Goal: Task Accomplishment & Management: Manage account settings

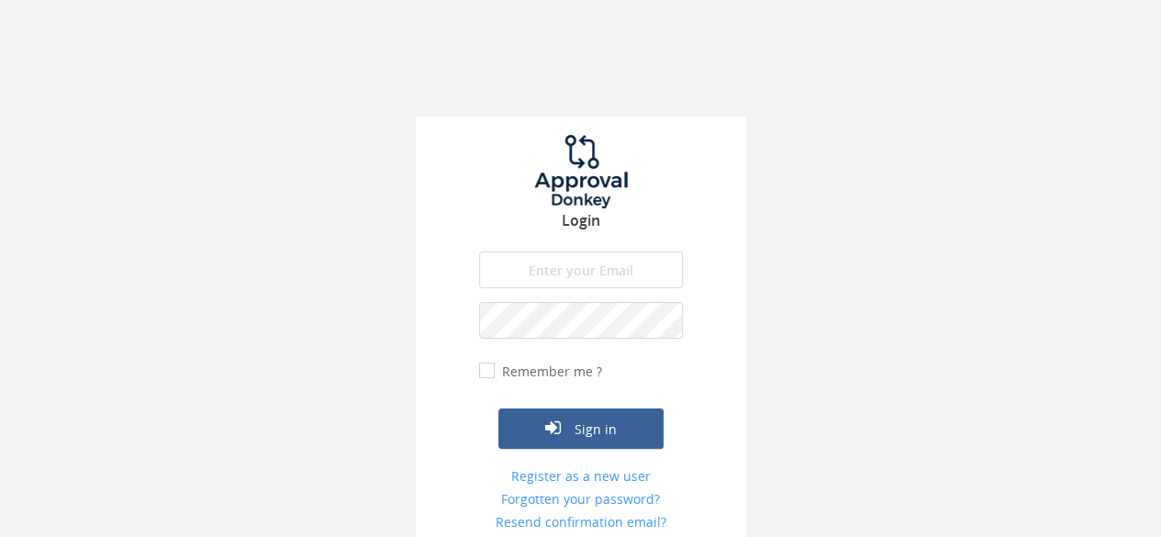
scroll to position [12, 0]
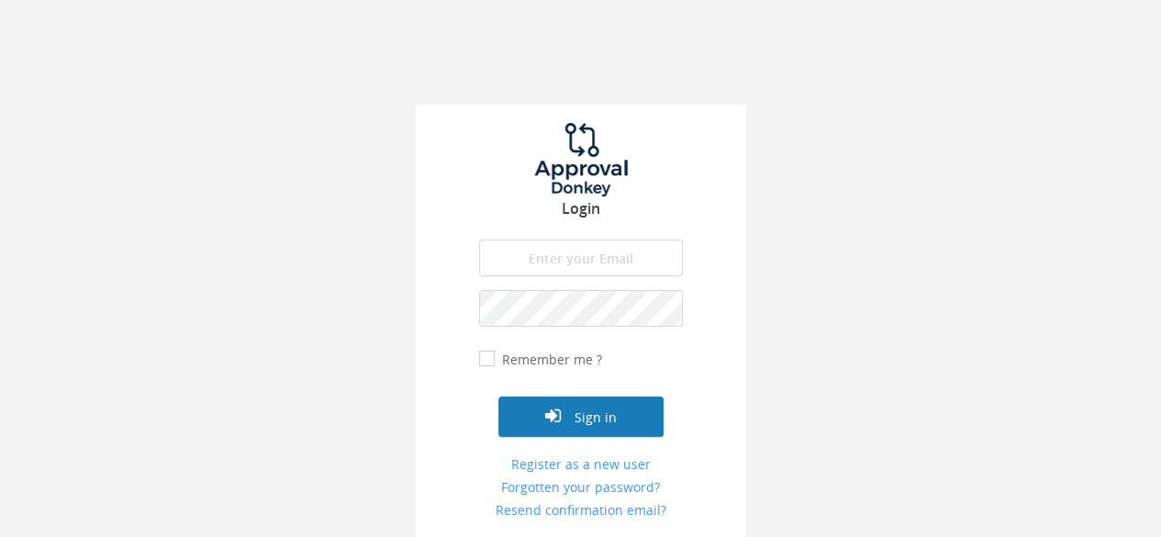
type input "[EMAIL_ADDRESS][DOMAIN_NAME]"
click at [579, 426] on button "Sign in" at bounding box center [580, 417] width 165 height 40
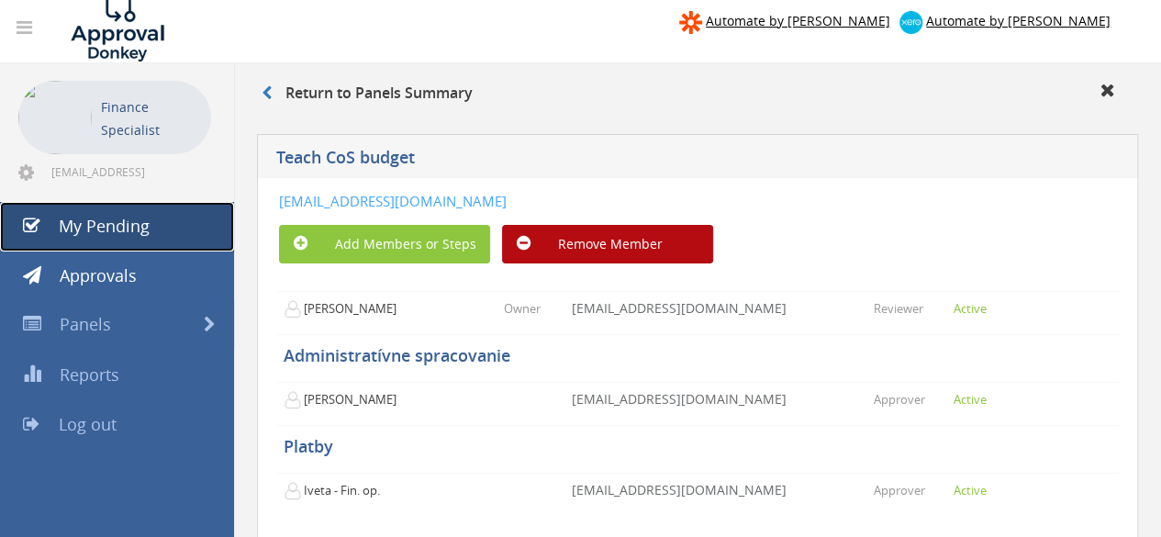
click at [130, 218] on span "My Pending" at bounding box center [104, 226] width 91 height 22
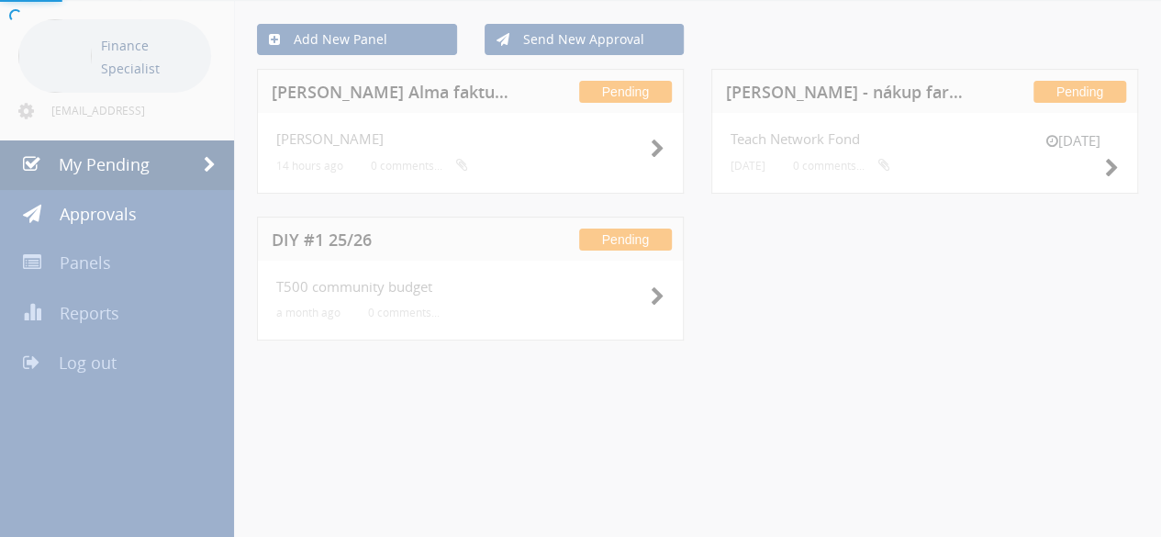
scroll to position [12, 0]
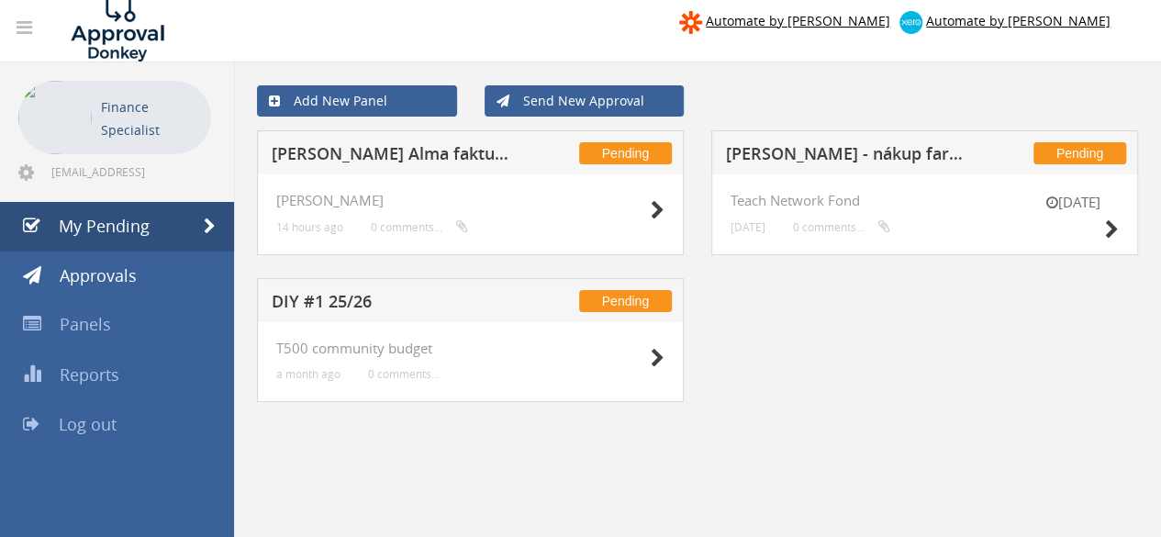
click at [364, 161] on h5 "[PERSON_NAME] Alma faktura" at bounding box center [391, 156] width 239 height 23
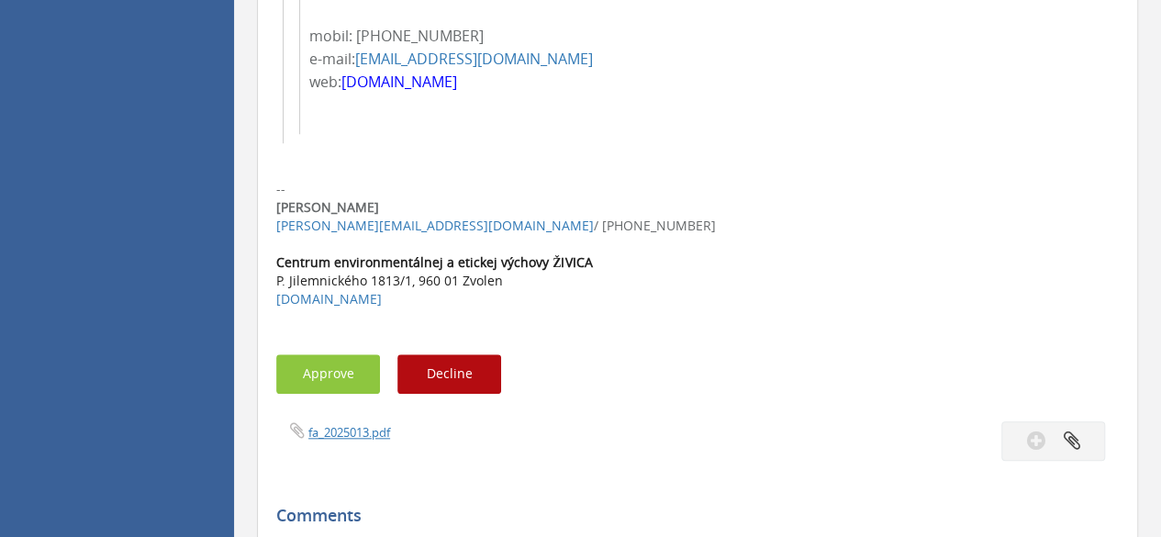
scroll to position [746, 0]
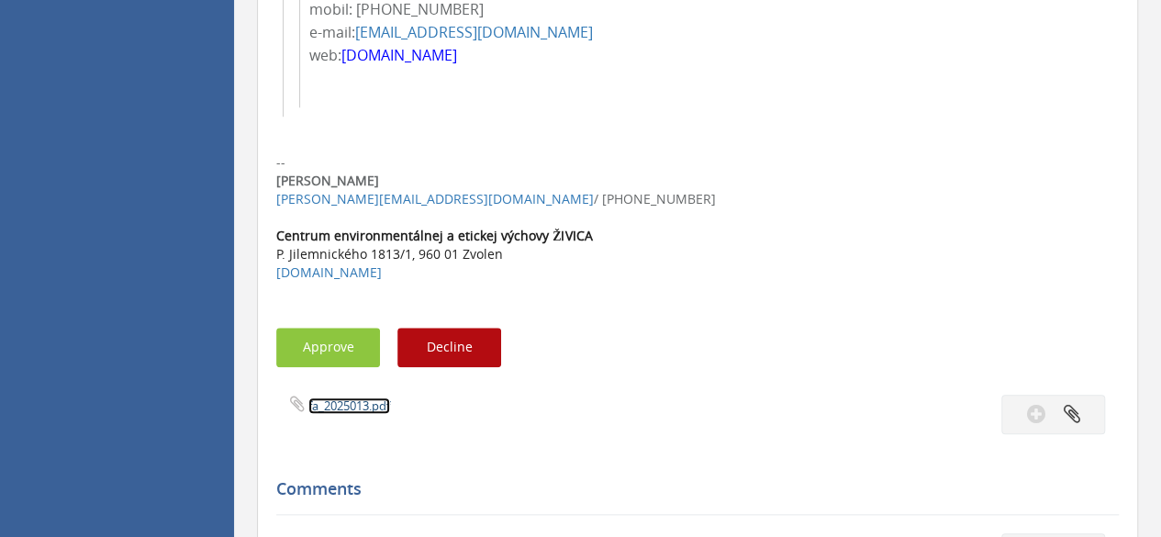
click at [330, 408] on link "fa_2025013.pdf" at bounding box center [349, 405] width 82 height 17
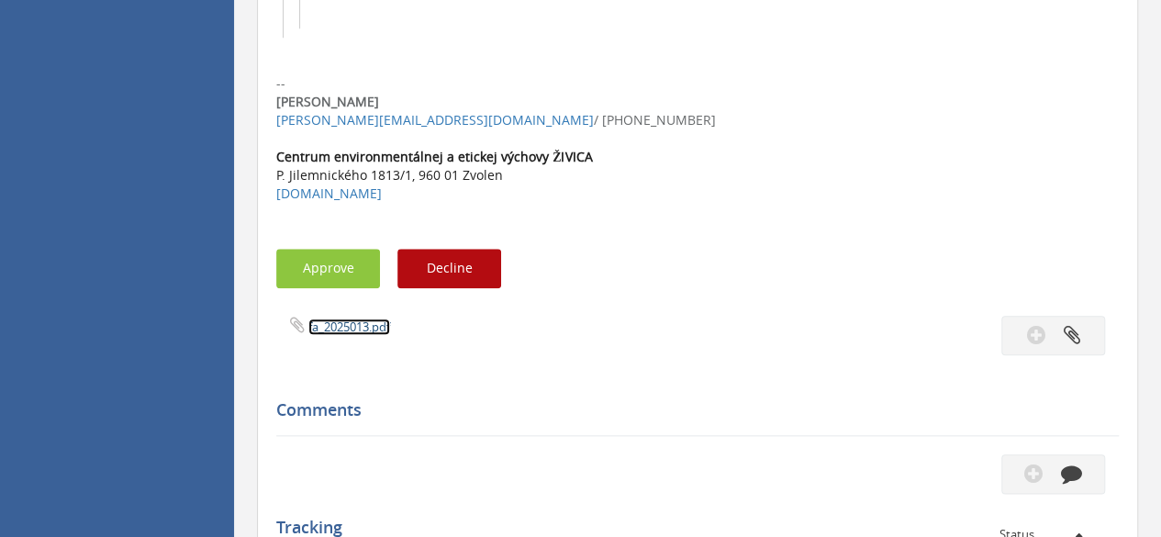
scroll to position [1010, 0]
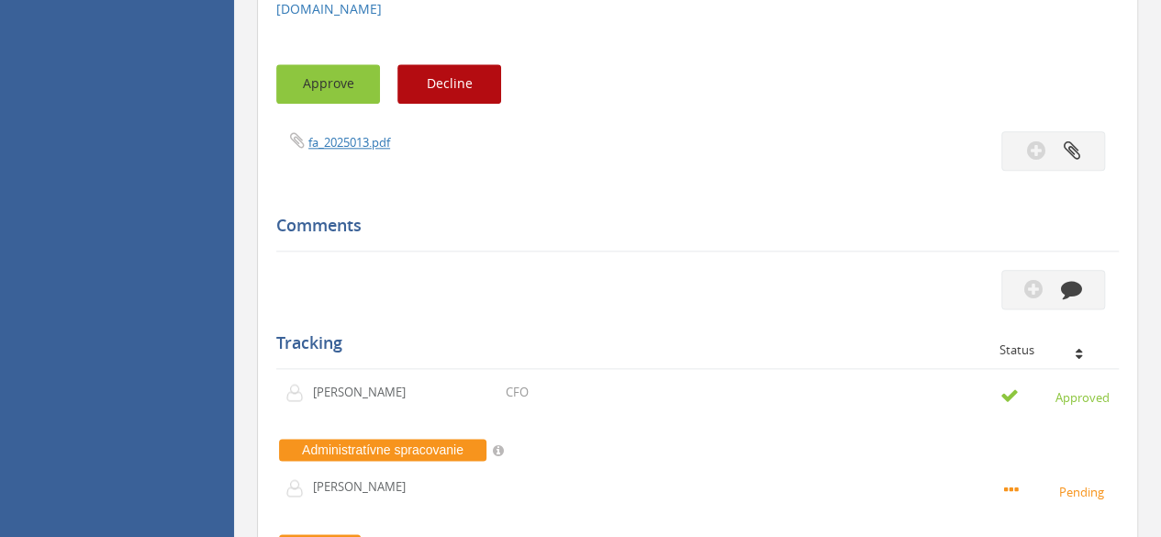
click at [345, 80] on button "Approve" at bounding box center [328, 83] width 104 height 39
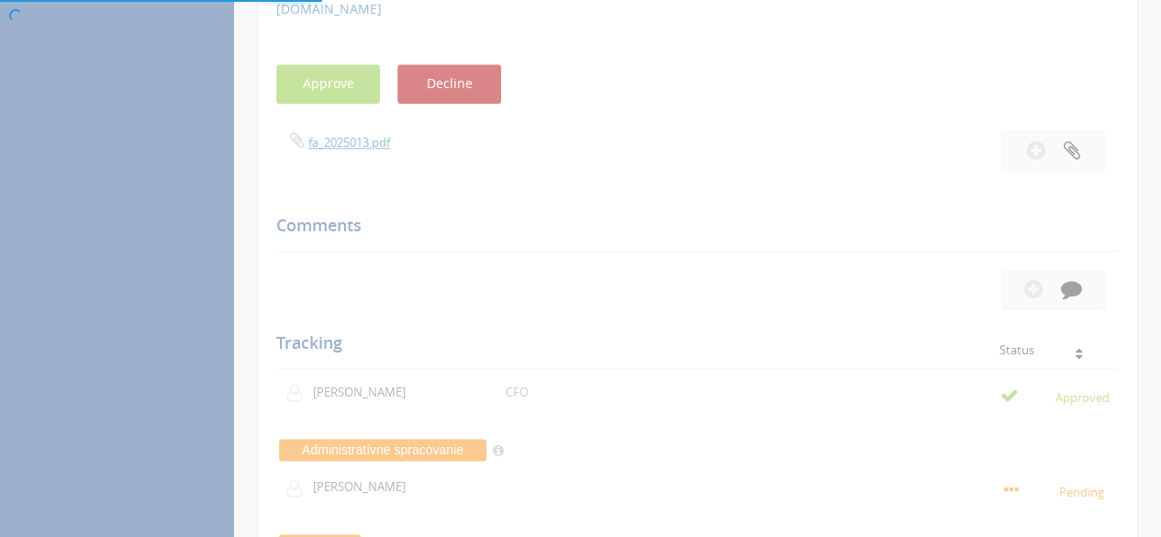
scroll to position [73, 0]
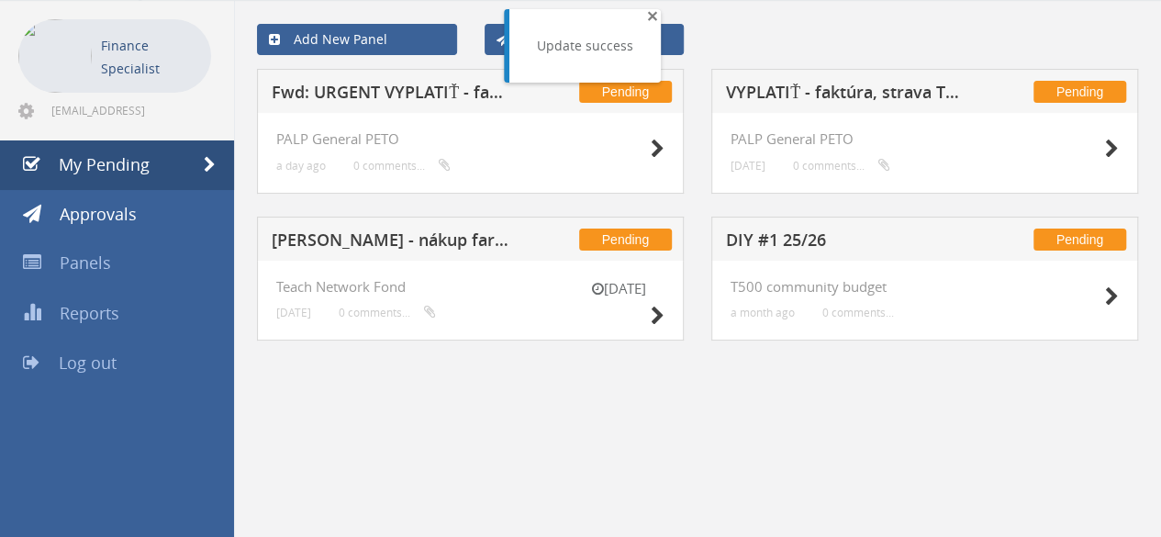
click at [652, 16] on span "×" at bounding box center [652, 16] width 11 height 26
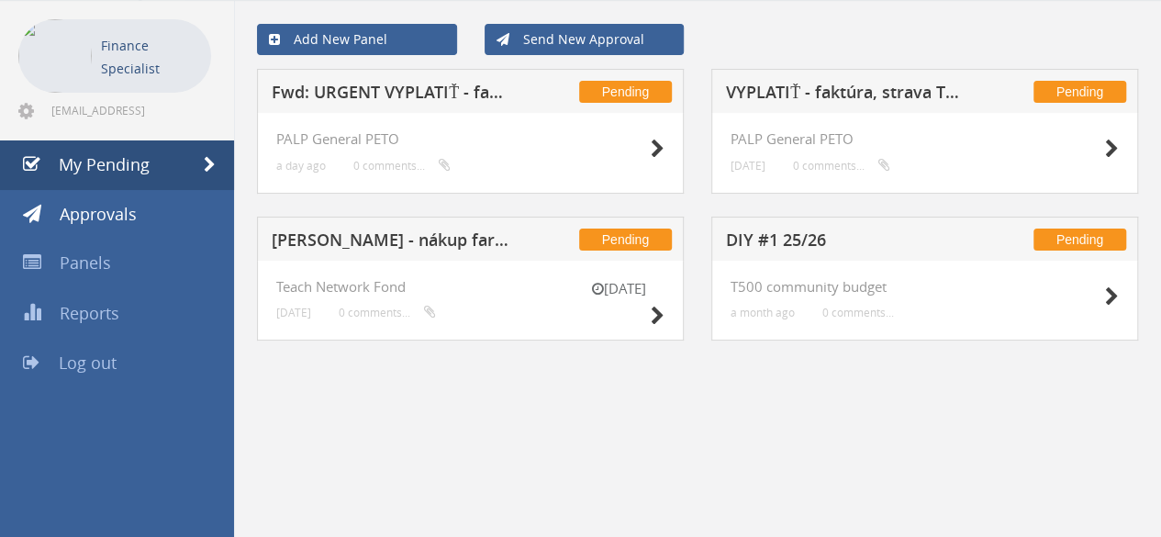
click at [392, 97] on h5 "Fwd: URGENT VYPLATIŤ - faktúra, strava TUZVO" at bounding box center [391, 95] width 239 height 23
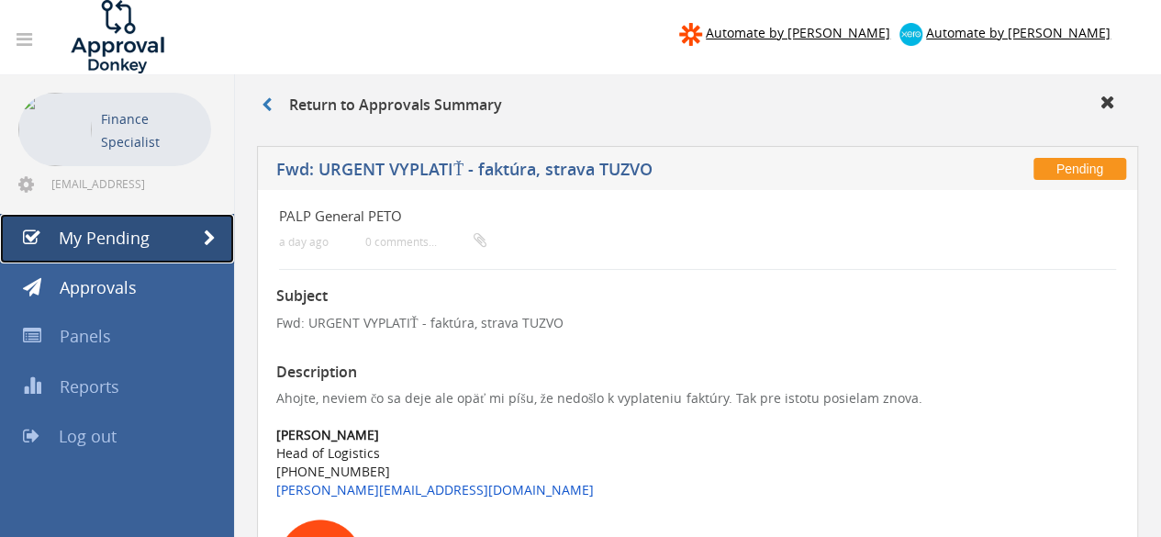
click at [132, 240] on span "My Pending" at bounding box center [104, 238] width 91 height 22
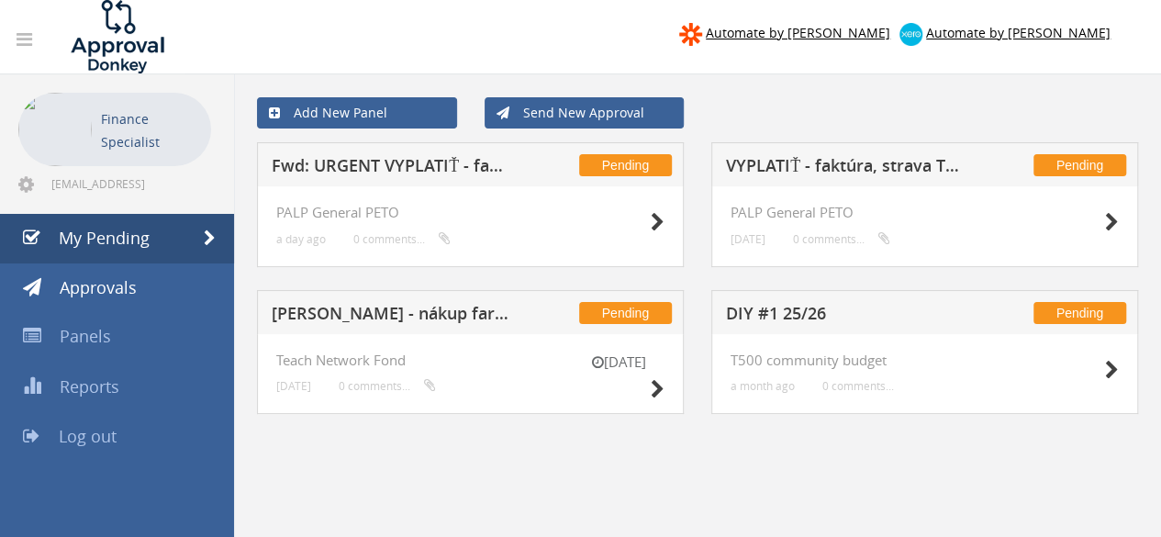
click at [788, 161] on h5 "VYPLATIŤ - faktúra, strava TUZVO" at bounding box center [845, 168] width 239 height 23
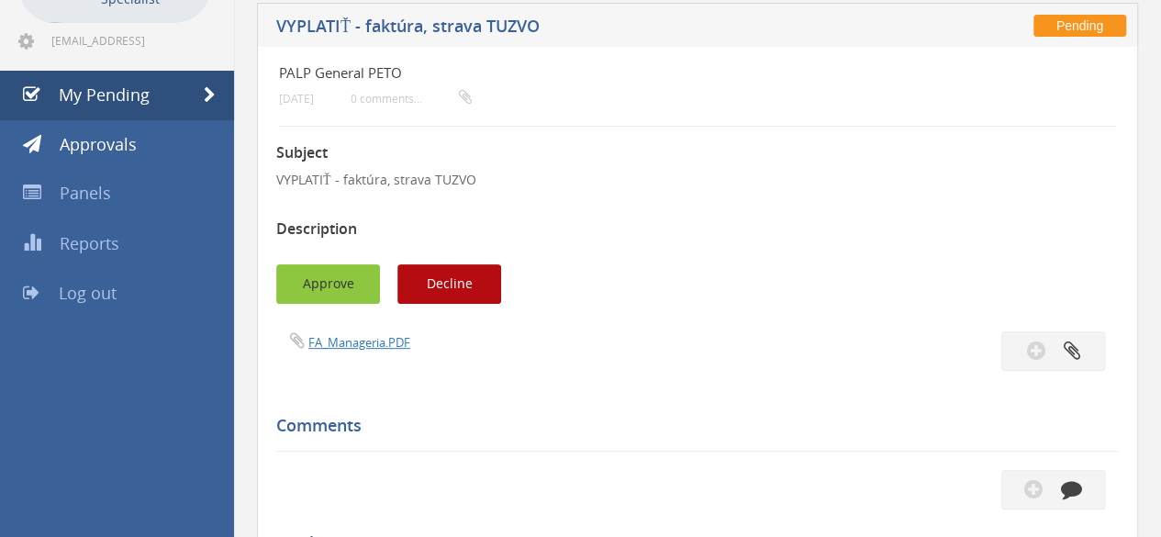
scroll to position [87, 0]
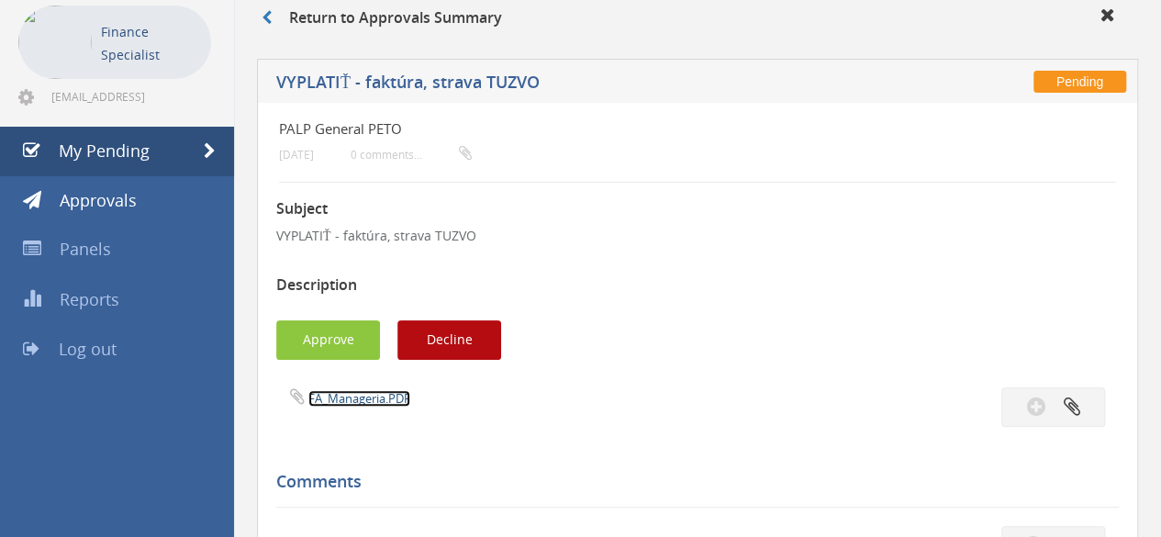
click at [343, 397] on link "FA_Manageria.PDF" at bounding box center [359, 398] width 102 height 17
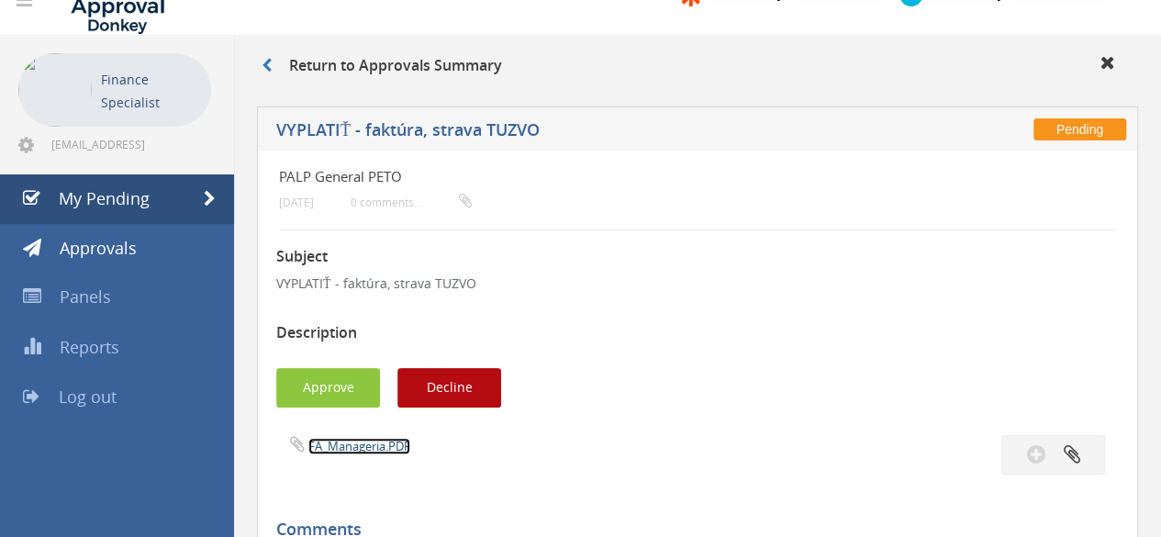
scroll to position [0, 0]
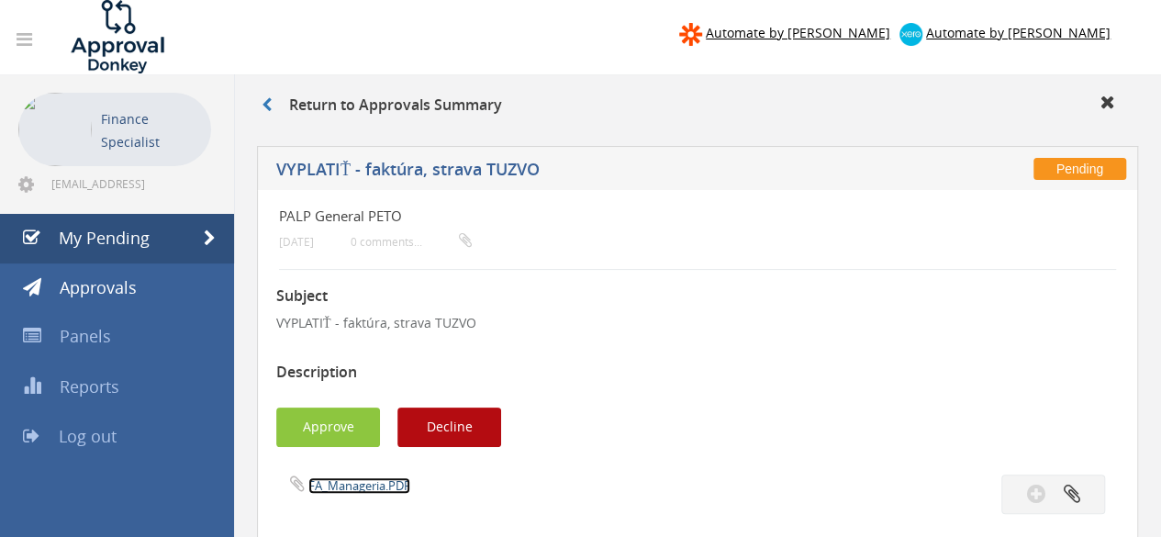
click at [352, 487] on link "FA_Manageria.PDF" at bounding box center [359, 485] width 102 height 17
click at [332, 433] on button "Approve" at bounding box center [328, 427] width 104 height 39
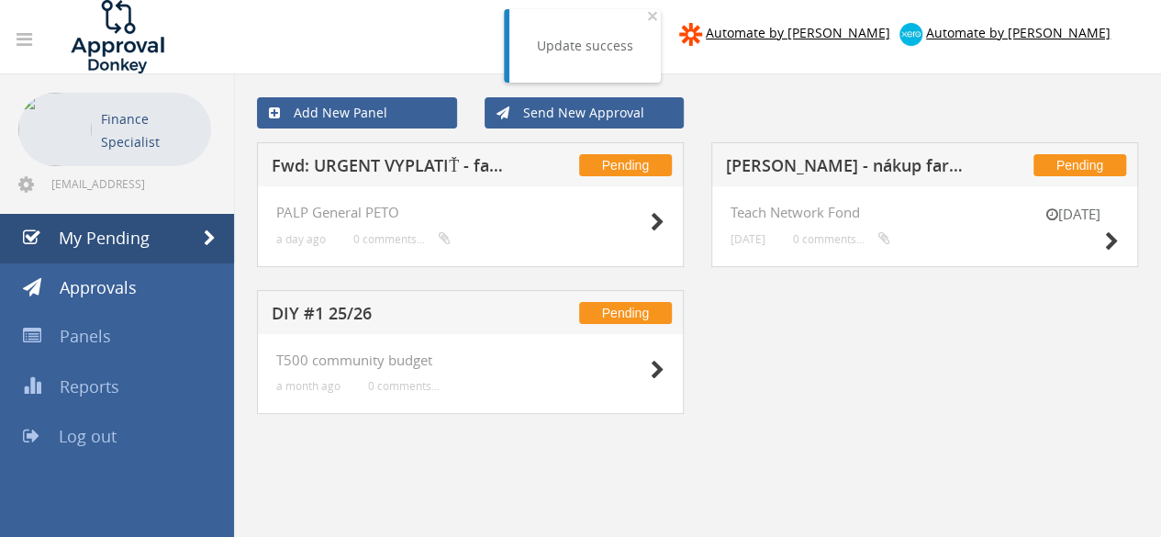
click at [382, 164] on h5 "Fwd: URGENT VYPLATIŤ - faktúra, strava TUZVO" at bounding box center [391, 168] width 239 height 23
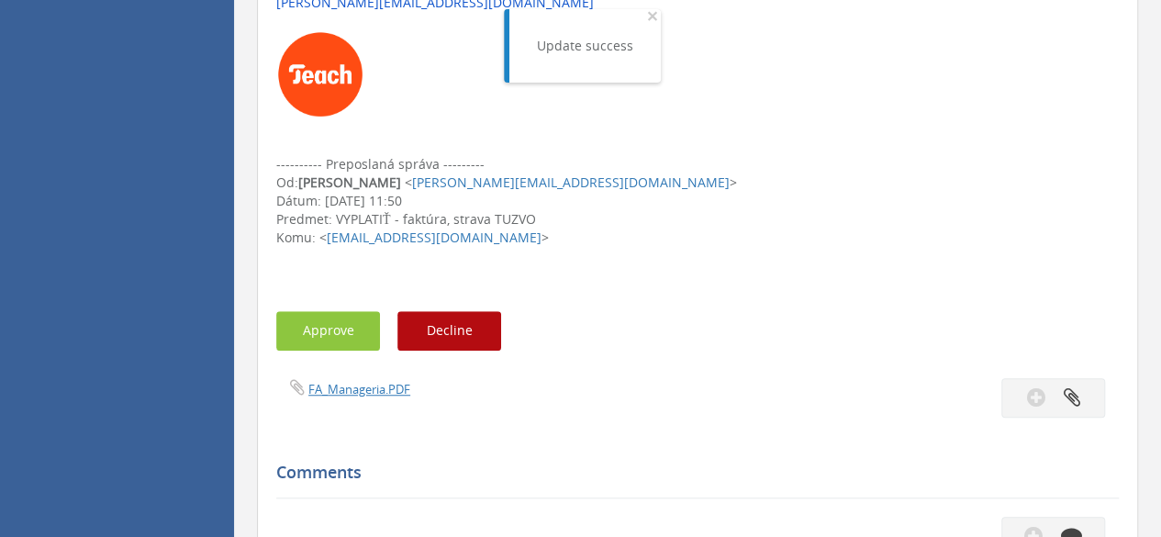
scroll to position [551, 0]
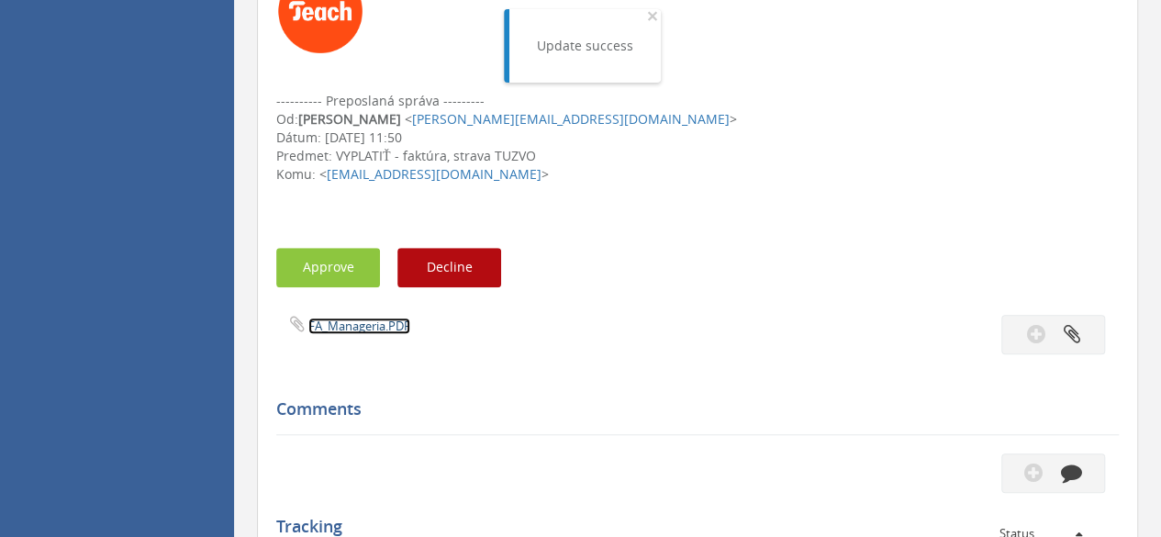
click at [358, 323] on link "FA_Manageria.PDF" at bounding box center [359, 326] width 102 height 17
click at [460, 278] on button "Decline" at bounding box center [449, 267] width 104 height 39
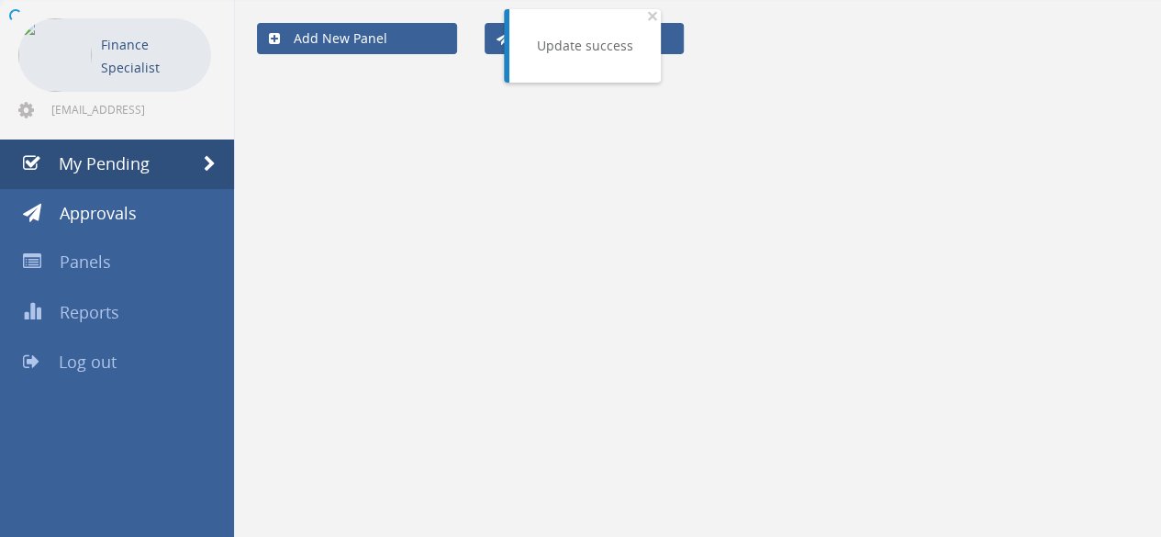
scroll to position [73, 0]
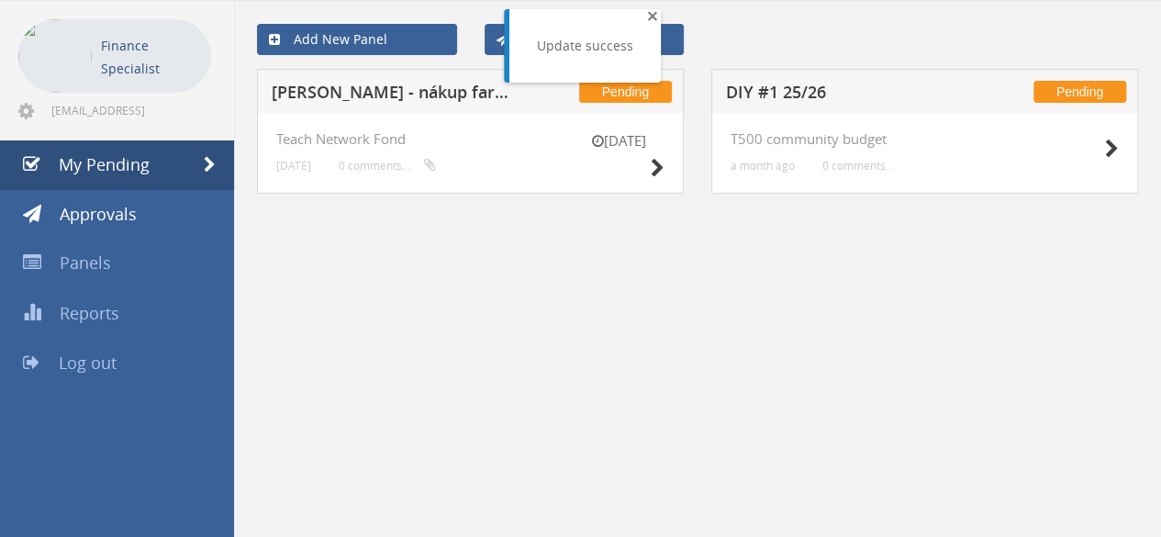
click at [652, 16] on span "×" at bounding box center [652, 16] width 11 height 26
